Goal: Information Seeking & Learning: Compare options

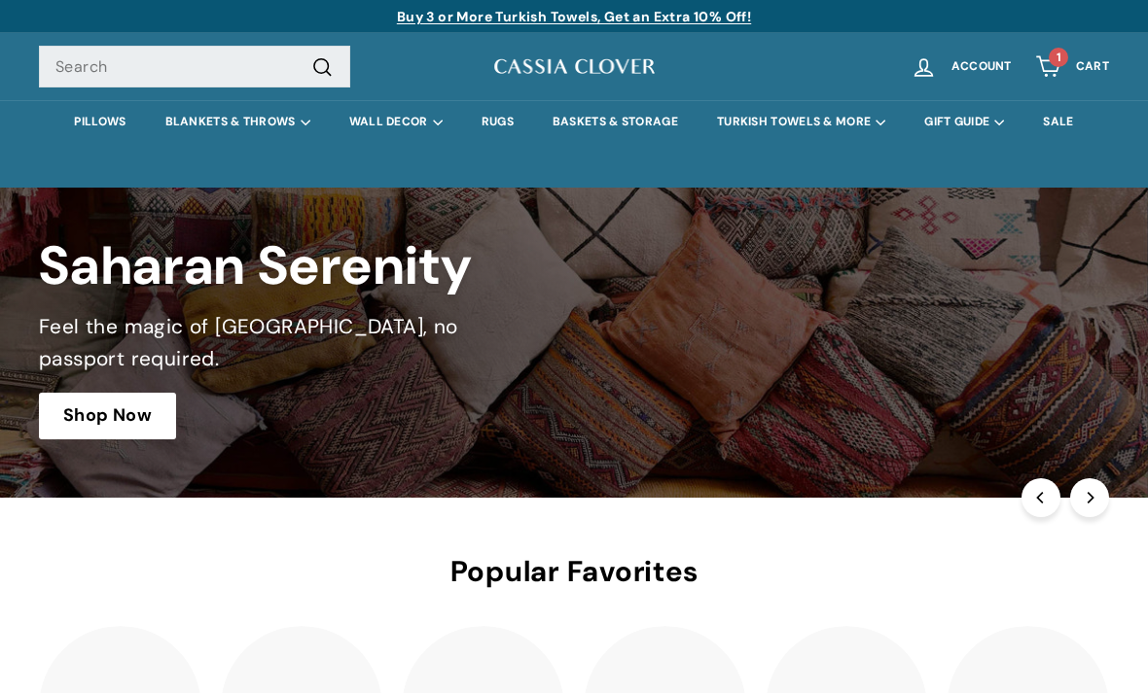
click at [93, 429] on link at bounding box center [574, 343] width 1148 height 310
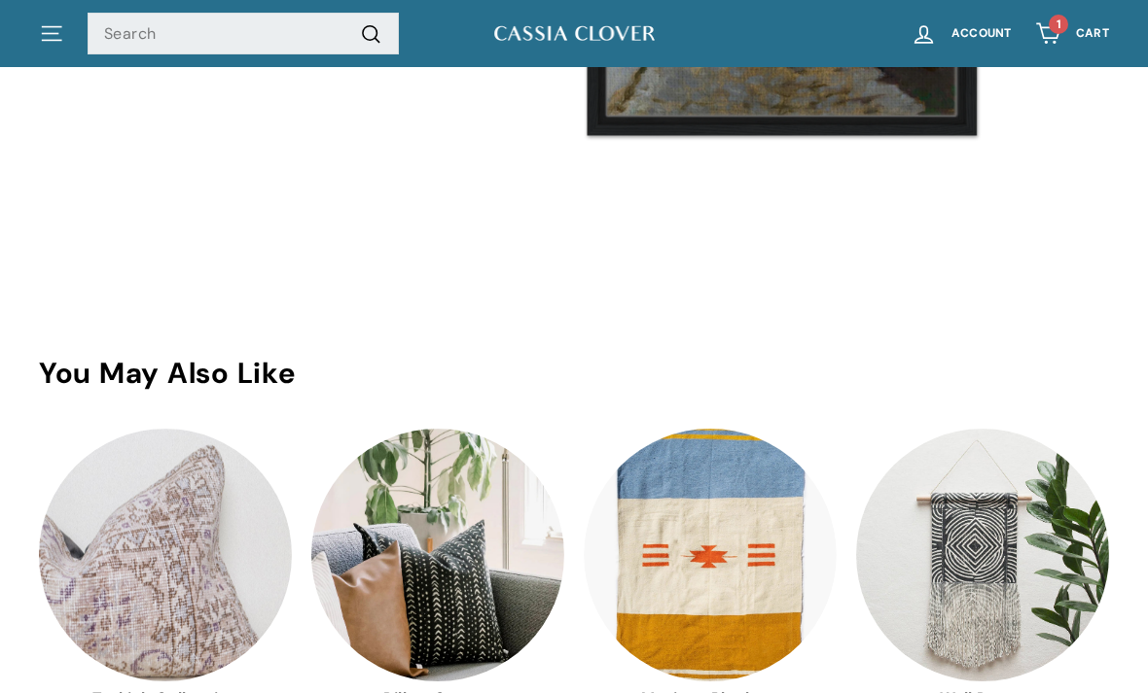
scroll to position [4268, 0]
click at [109, 563] on img at bounding box center [165, 555] width 253 height 253
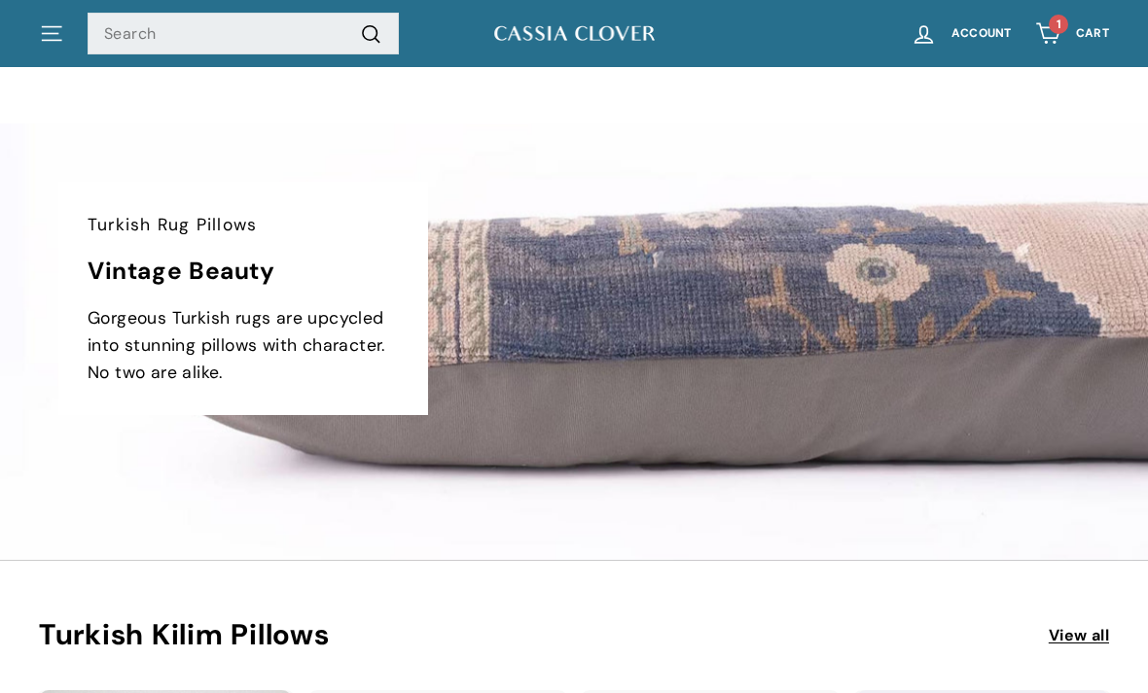
scroll to position [3418, 0]
click at [1048, 635] on link "View all" at bounding box center [1078, 635] width 60 height 25
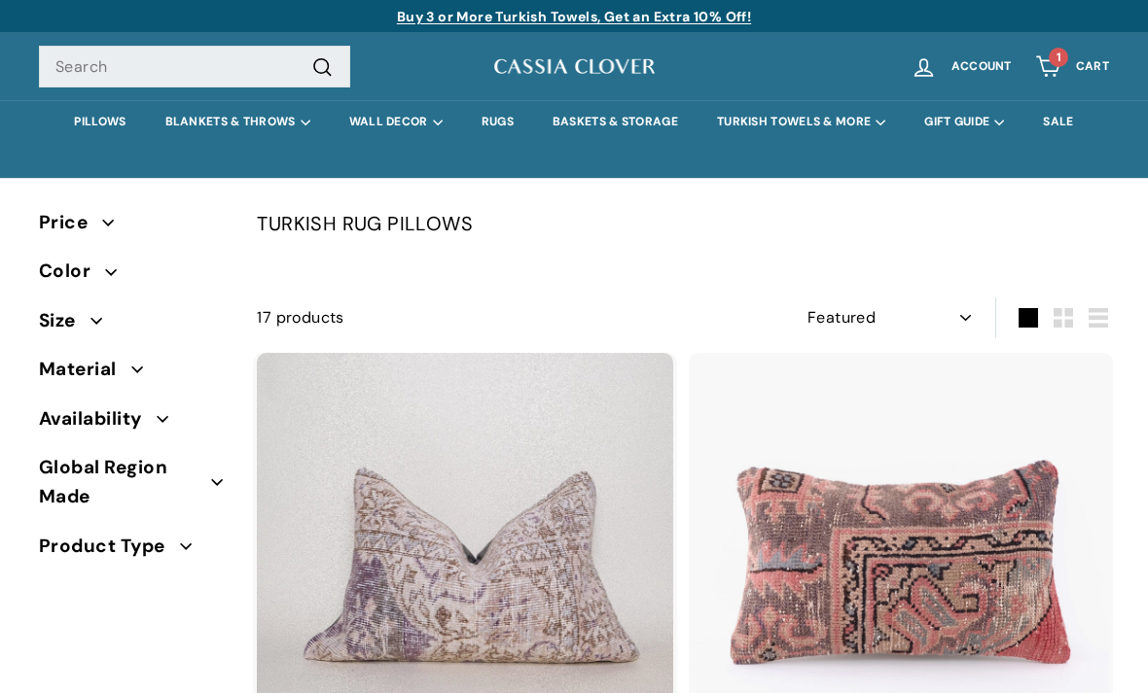
select select "manual"
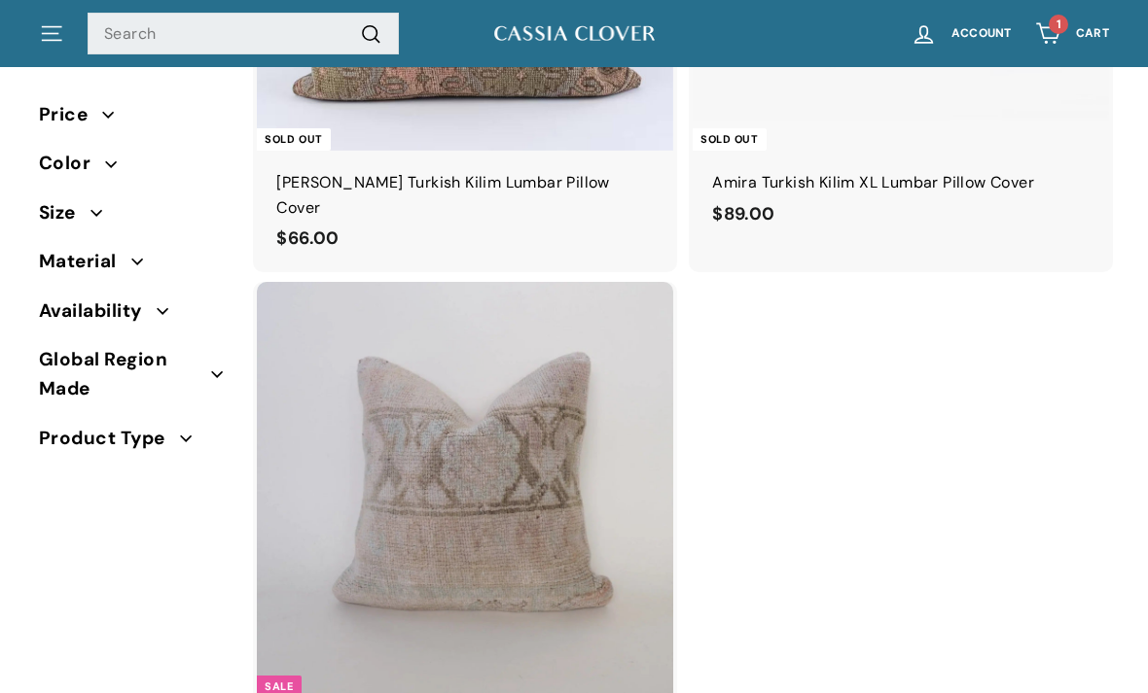
scroll to position [4374, 0]
click at [1061, 23] on span "1" at bounding box center [1058, 24] width 5 height 12
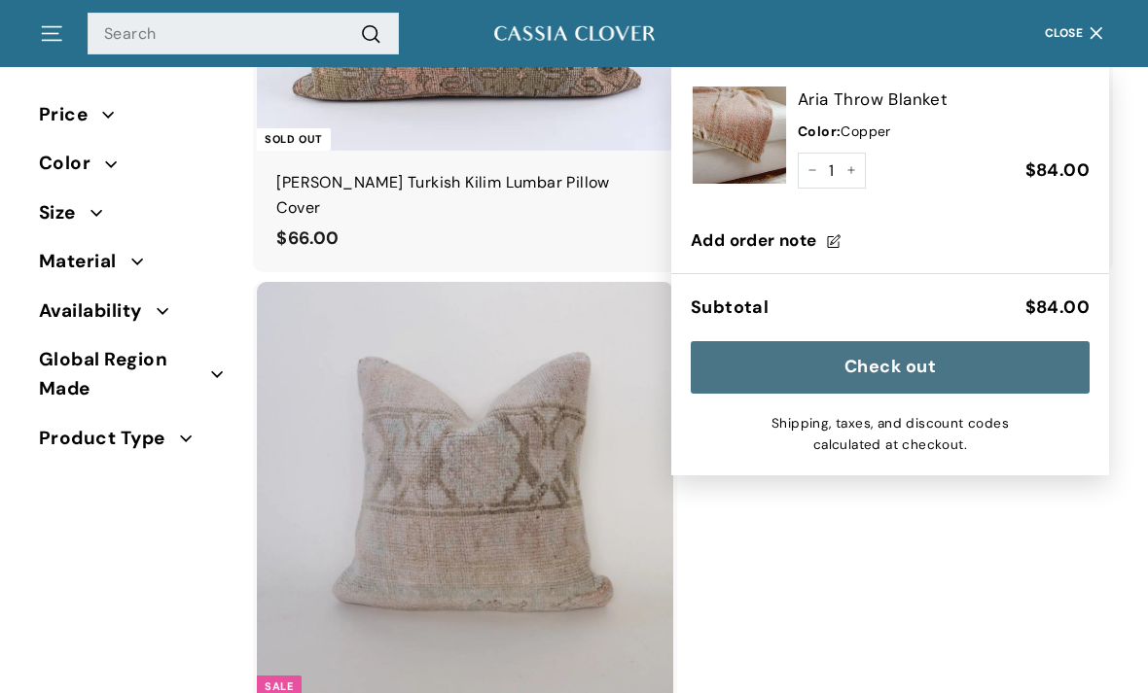
click at [734, 135] on img at bounding box center [738, 135] width 97 height 97
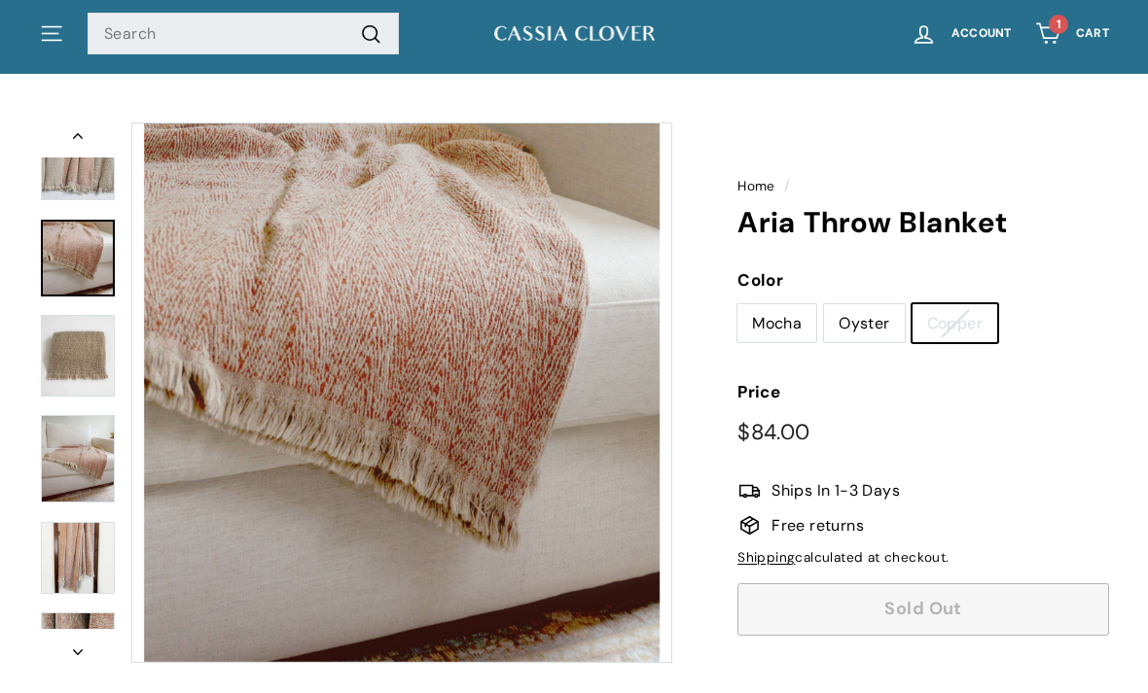
scroll to position [68, 0]
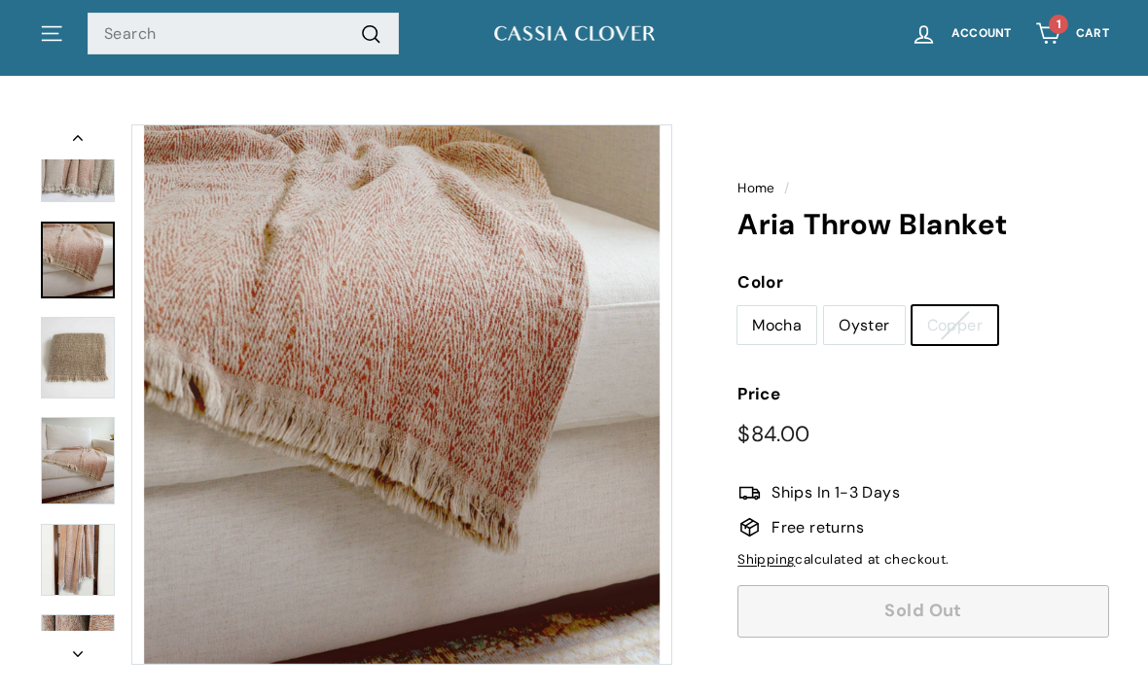
click at [852, 312] on label "Oyster" at bounding box center [864, 325] width 80 height 39
click at [824, 306] on input "Oyster" at bounding box center [823, 305] width 1 height 1
radio input "true"
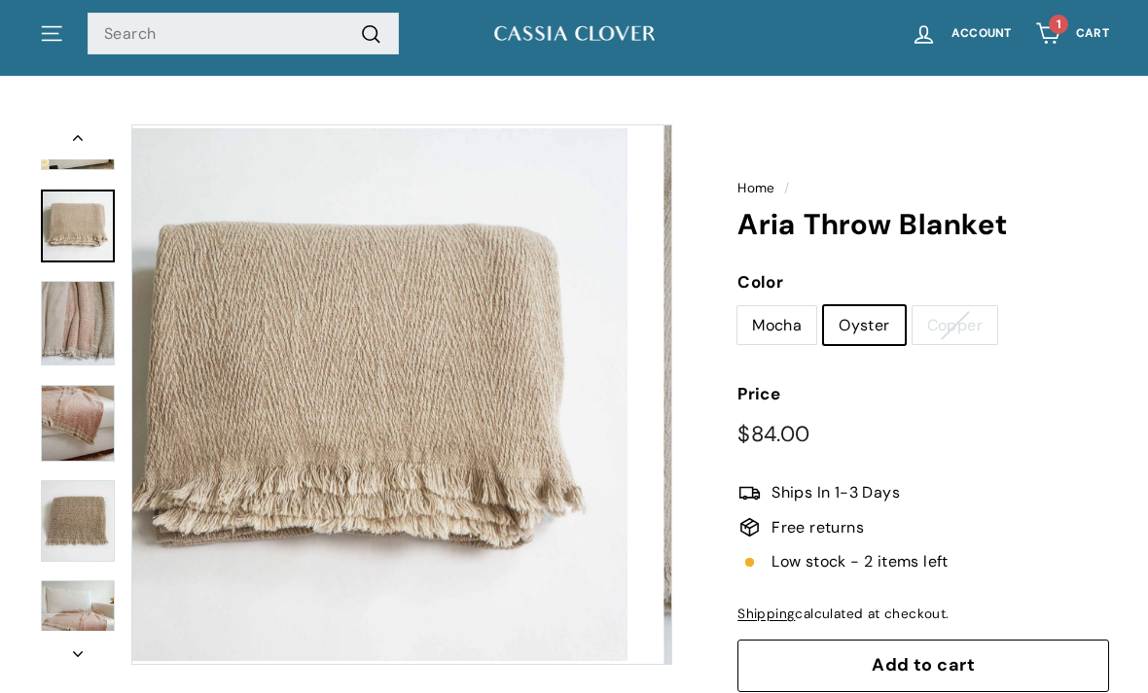
scroll to position [201, 0]
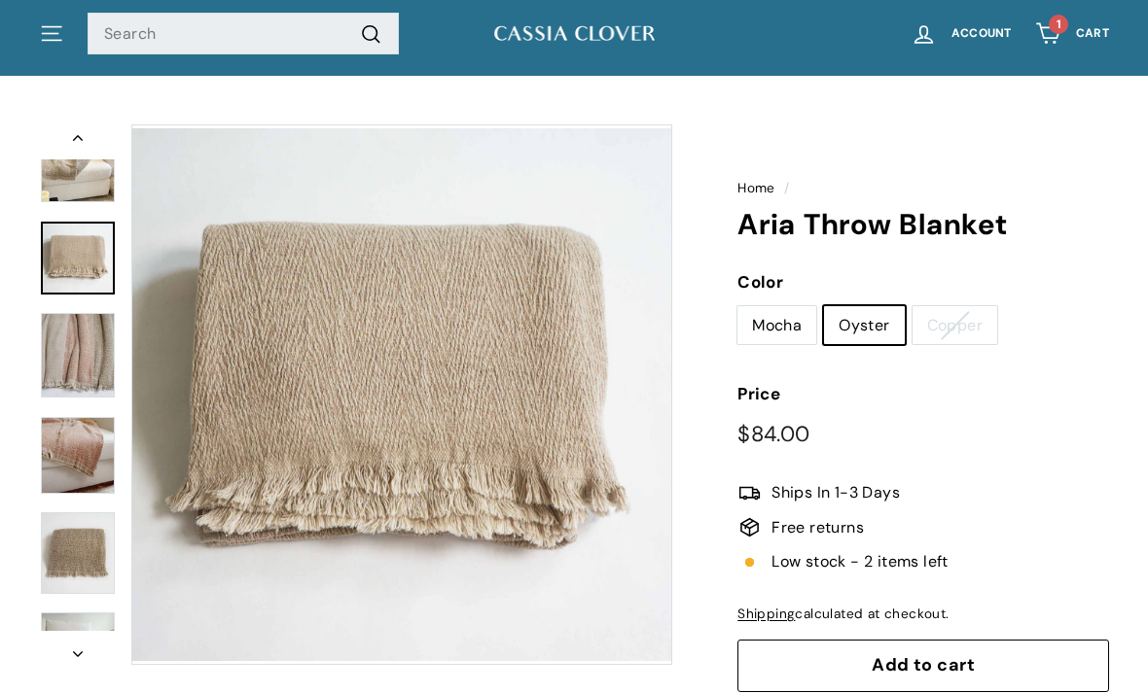
click at [768, 310] on label "Mocha" at bounding box center [776, 325] width 79 height 39
click at [737, 306] on input "Mocha" at bounding box center [736, 305] width 1 height 1
radio input "true"
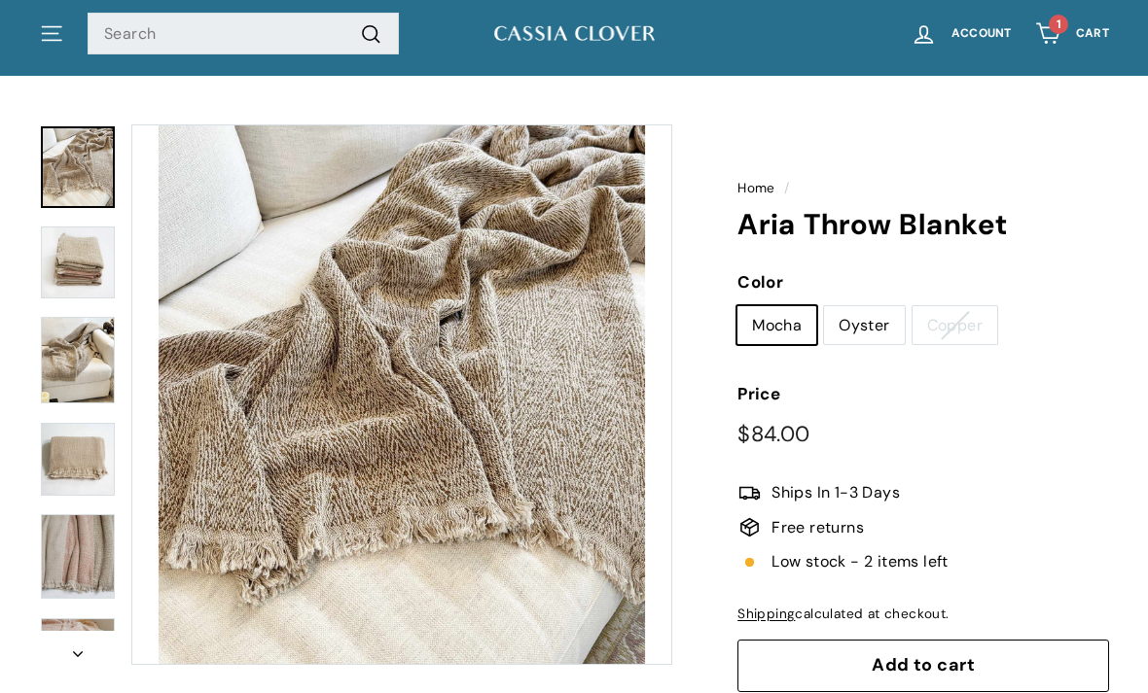
click at [850, 319] on label "Oyster" at bounding box center [864, 325] width 80 height 39
click at [824, 306] on input "Oyster" at bounding box center [823, 305] width 1 height 1
radio input "true"
